Goal: Information Seeking & Learning: Learn about a topic

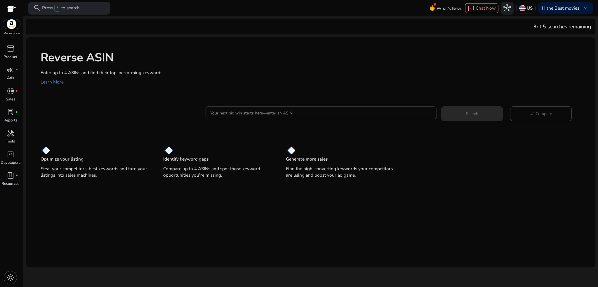
click at [273, 111] on input "Your next big win starts here—enter an ASIN" at bounding box center [321, 112] width 222 height 6
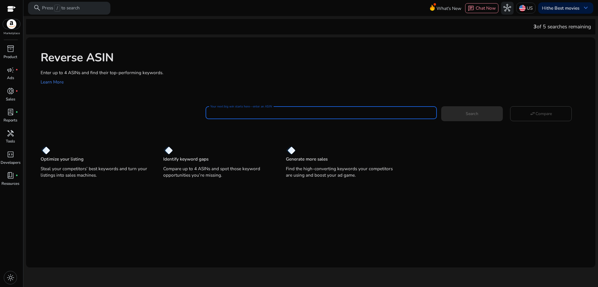
click at [309, 112] on input "Your next big win starts here—enter an ASIN" at bounding box center [321, 112] width 222 height 6
click at [252, 111] on input "Your next big win starts here—enter an ASIN" at bounding box center [321, 112] width 222 height 6
click at [253, 115] on input "Your next big win starts here—enter an ASIN" at bounding box center [321, 112] width 222 height 6
paste input "**********"
type input "**********"
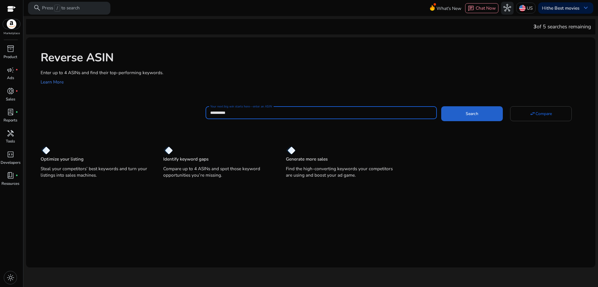
click at [470, 114] on span "Search" at bounding box center [472, 114] width 13 height 6
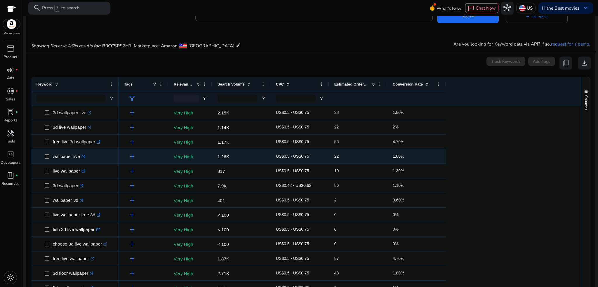
scroll to position [57, 0]
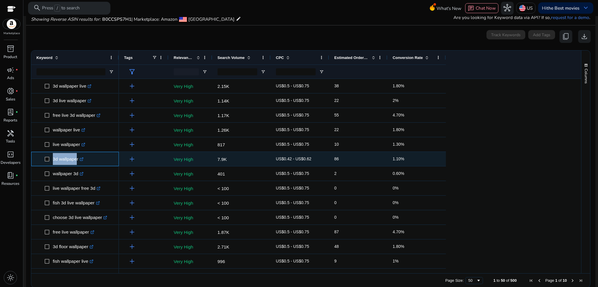
drag, startPoint x: 52, startPoint y: 158, endPoint x: 75, endPoint y: 162, distance: 24.0
click at [75, 162] on span "3d wallpaper .st0{fill:#2c8af8}" at bounding box center [79, 159] width 69 height 12
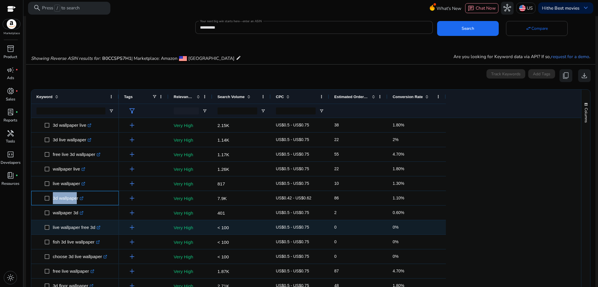
scroll to position [0, 0]
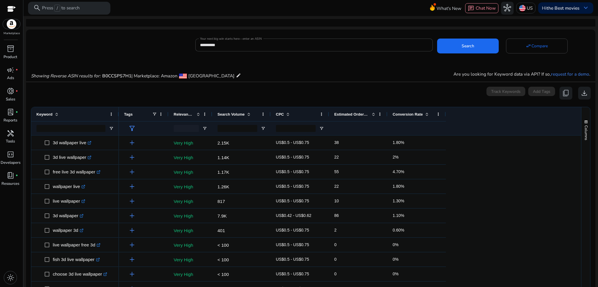
drag, startPoint x: 11, startPoint y: 5, endPoint x: 3, endPoint y: 10, distance: 9.3
drag, startPoint x: 3, startPoint y: 10, endPoint x: 9, endPoint y: 7, distance: 7.1
drag, startPoint x: 9, startPoint y: 7, endPoint x: 268, endPoint y: 25, distance: 259.6
click at [270, 26] on div at bounding box center [310, 23] width 569 height 8
drag, startPoint x: 12, startPoint y: 9, endPoint x: 274, endPoint y: 20, distance: 262.7
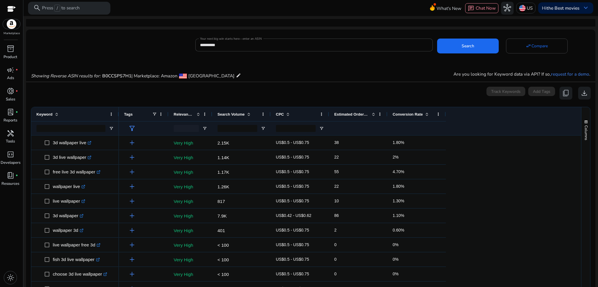
click at [274, 20] on div at bounding box center [310, 23] width 569 height 8
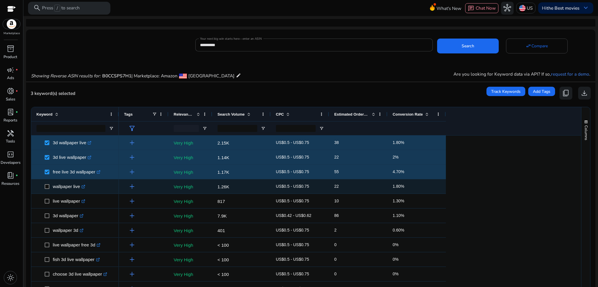
click at [44, 184] on span "wallpaper live .st0{fill:#2c8af8}" at bounding box center [74, 186] width 77 height 12
click at [44, 186] on span "wallpaper live .st0{fill:#2c8af8}" at bounding box center [74, 186] width 77 height 12
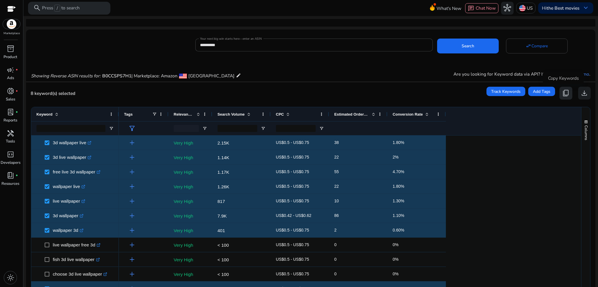
click at [563, 96] on span "content_copy" at bounding box center [566, 93] width 8 height 8
click at [564, 95] on span "content_copy" at bounding box center [566, 93] width 8 height 8
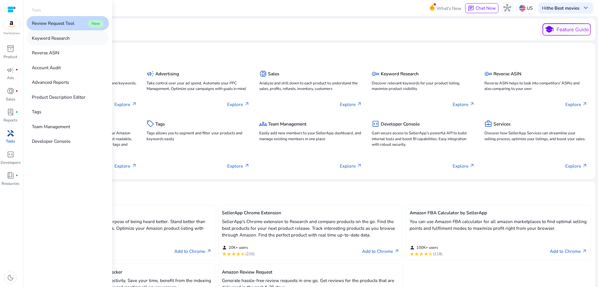
click at [75, 39] on link "Keyword Research" at bounding box center [68, 38] width 82 height 14
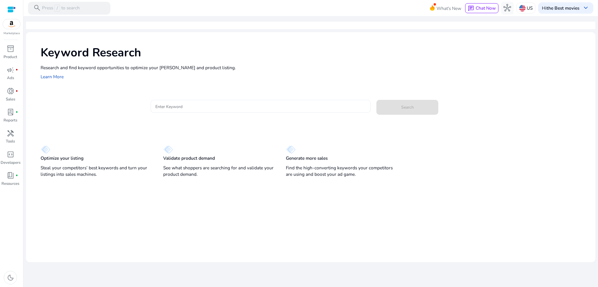
click at [250, 112] on div at bounding box center [260, 106] width 211 height 13
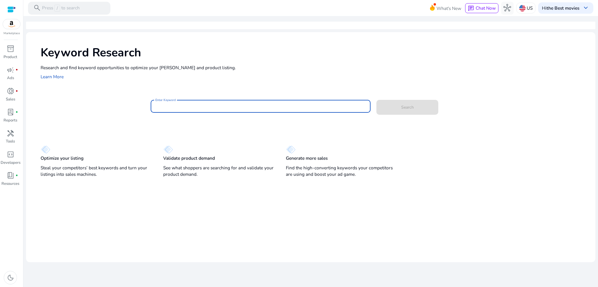
click at [249, 108] on input "Enter Keyword" at bounding box center [260, 106] width 211 height 6
type input "**********"
click at [376, 100] on button "Search" at bounding box center [407, 107] width 62 height 15
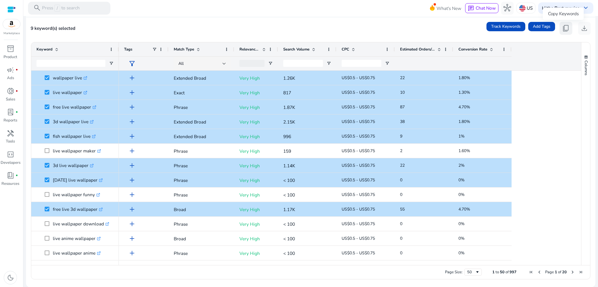
click at [563, 32] on span "content_copy" at bounding box center [566, 29] width 8 height 8
click at [562, 30] on span "content_copy" at bounding box center [566, 29] width 8 height 8
